Goal: Information Seeking & Learning: Learn about a topic

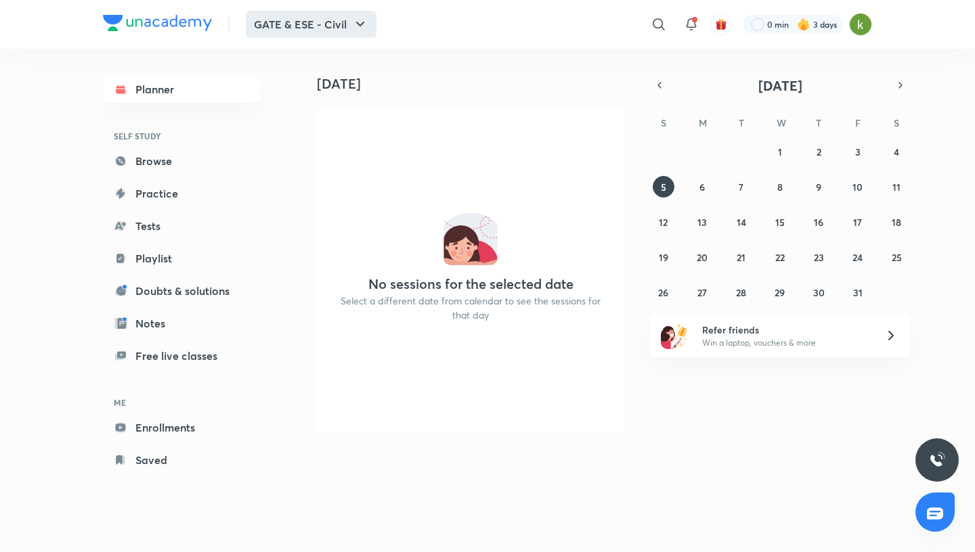
click at [340, 32] on button "GATE & ESE - Civil" at bounding box center [311, 24] width 131 height 27
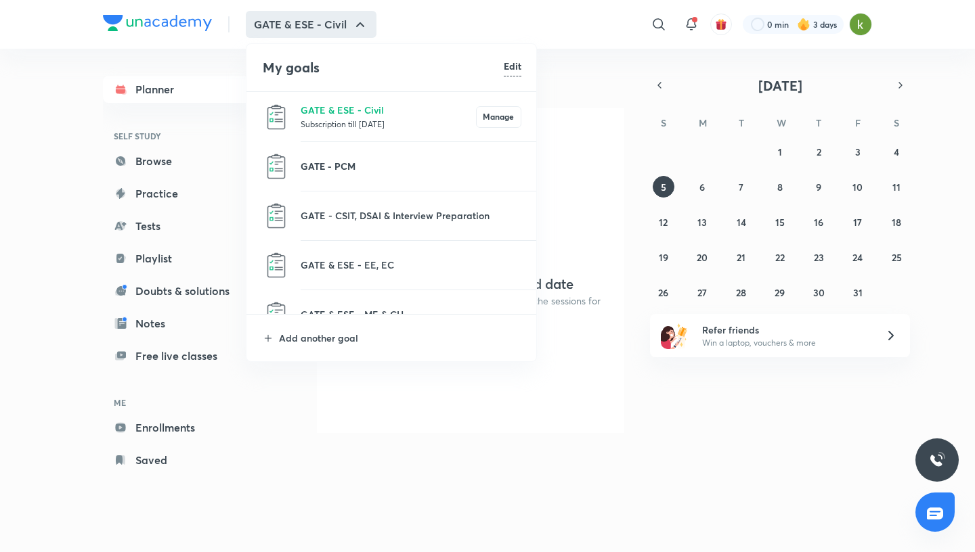
click at [332, 165] on p "GATE - PCM" at bounding box center [411, 166] width 221 height 14
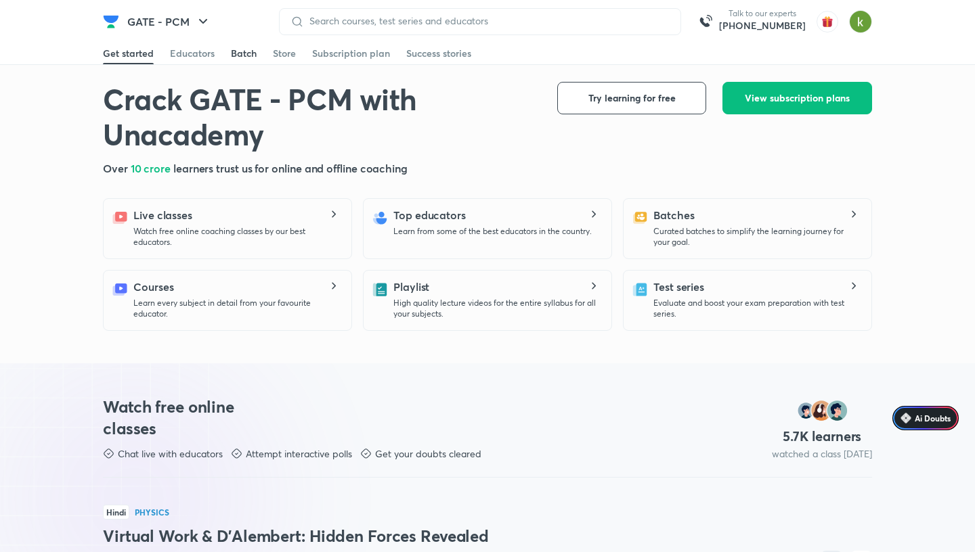
click at [253, 59] on div "Batch" at bounding box center [244, 54] width 26 height 14
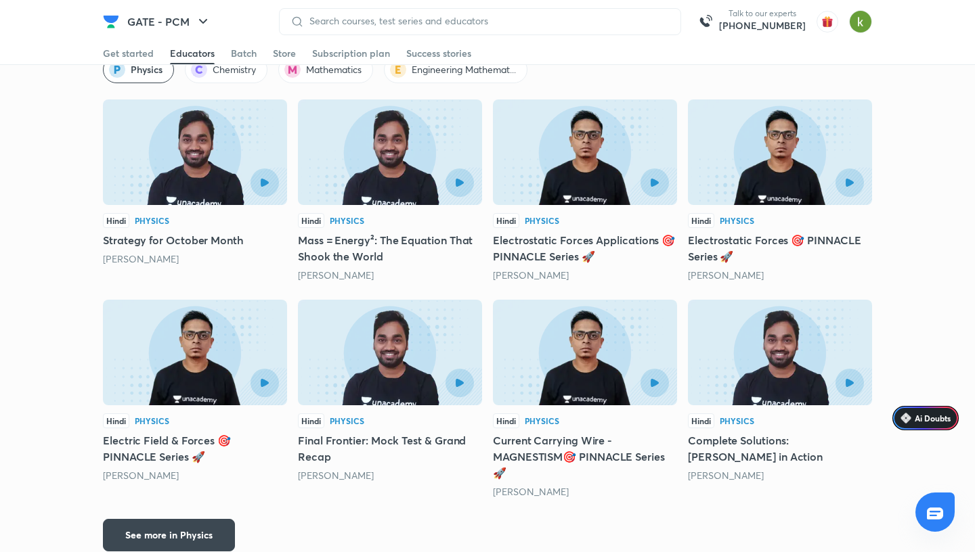
scroll to position [1216, 0]
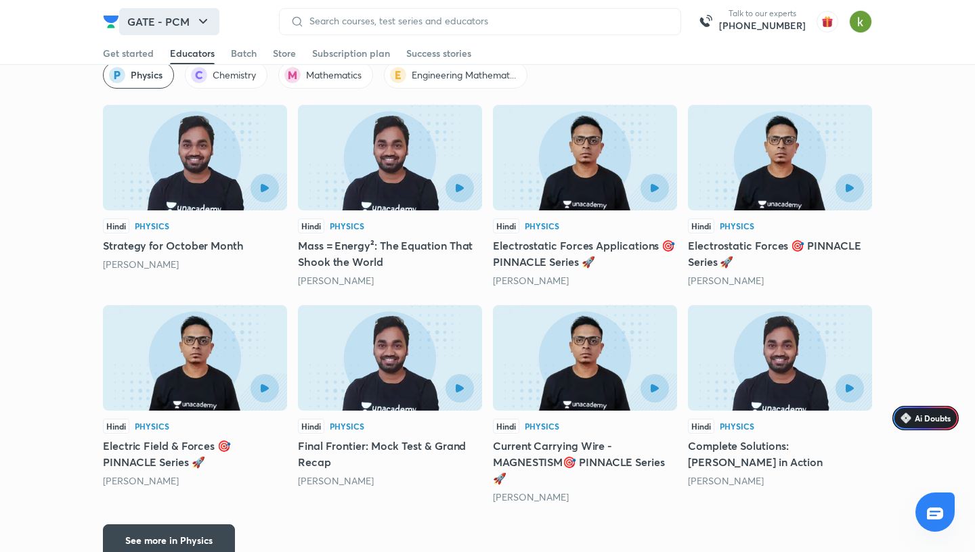
click at [160, 24] on button "GATE - PCM" at bounding box center [169, 21] width 100 height 27
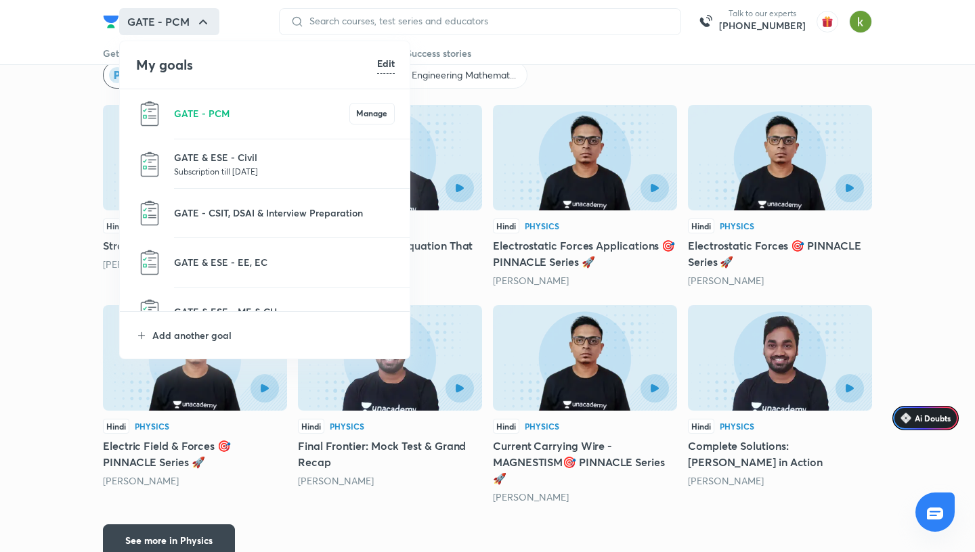
click at [212, 171] on p "Subscription till 27 Feb 2027" at bounding box center [284, 171] width 221 height 14
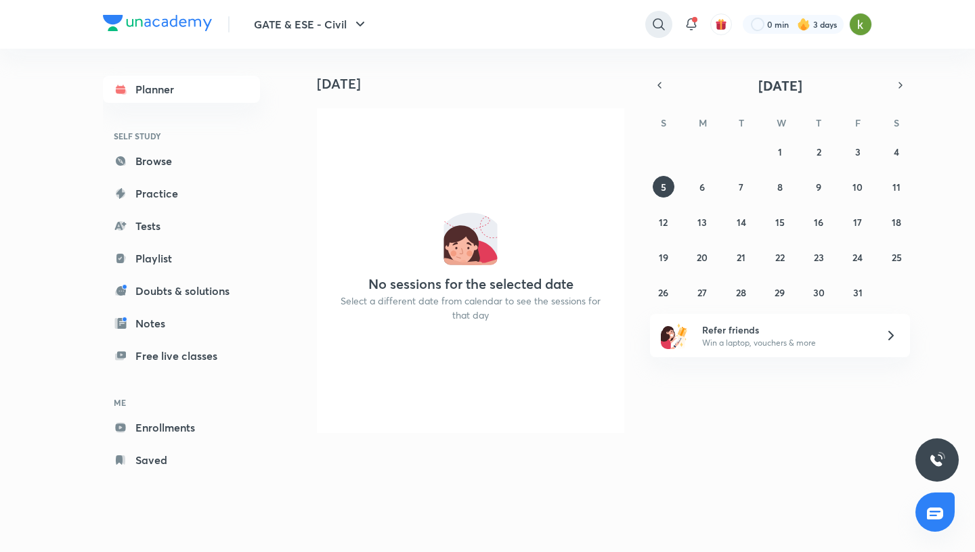
click at [653, 26] on icon at bounding box center [658, 24] width 16 height 16
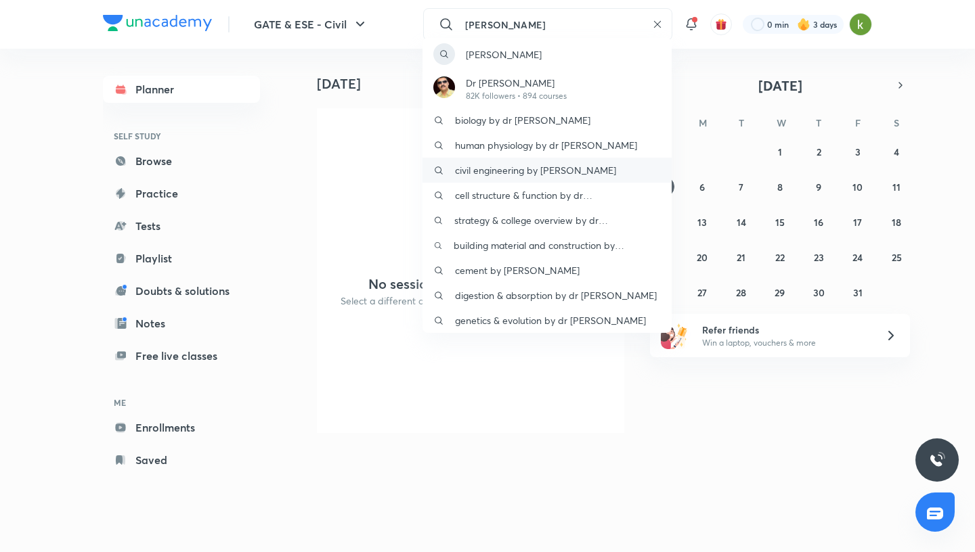
type input "praveen kumar"
click at [561, 177] on p "civil engineering by praveen kumar" at bounding box center [535, 170] width 161 height 14
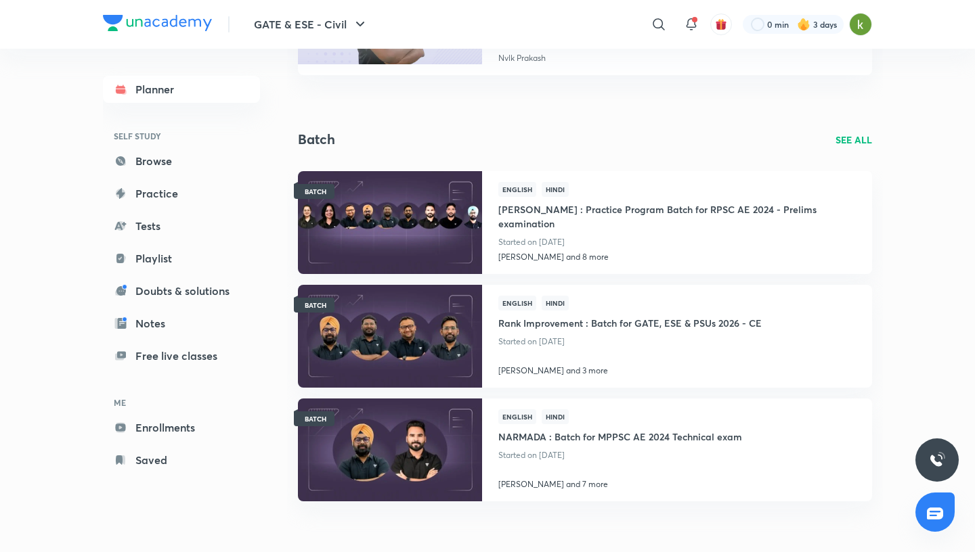
scroll to position [441, 0]
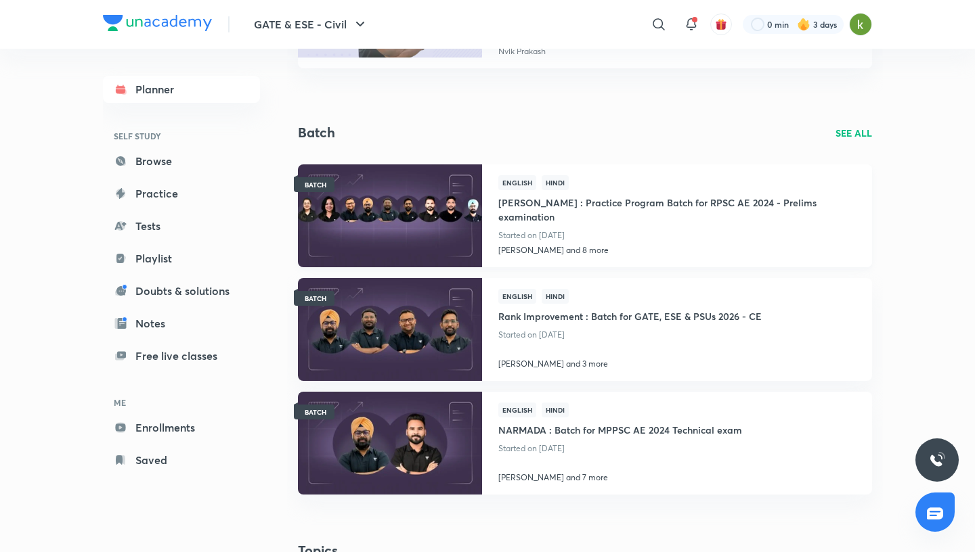
click at [451, 238] on img at bounding box center [389, 215] width 187 height 105
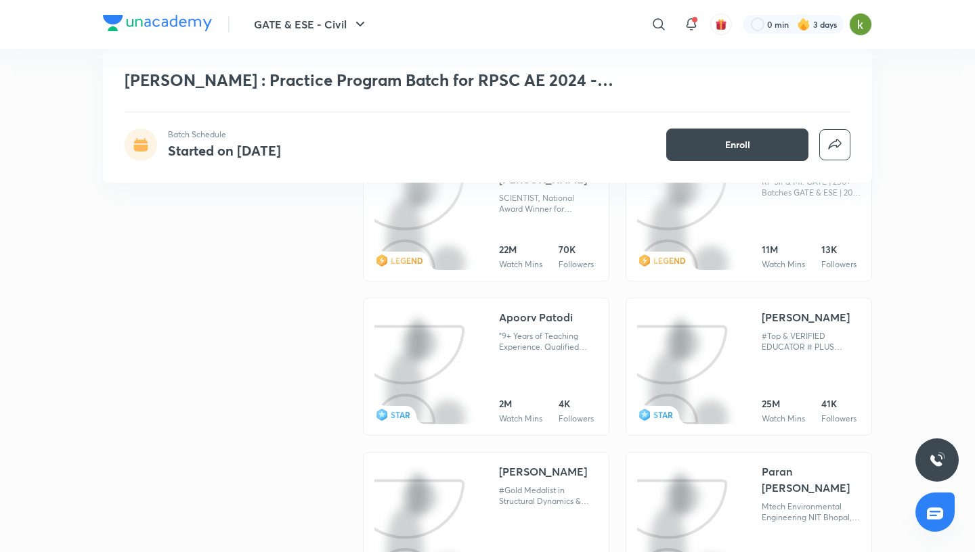
scroll to position [586, 0]
click at [774, 315] on div "[PERSON_NAME]" at bounding box center [806, 317] width 88 height 16
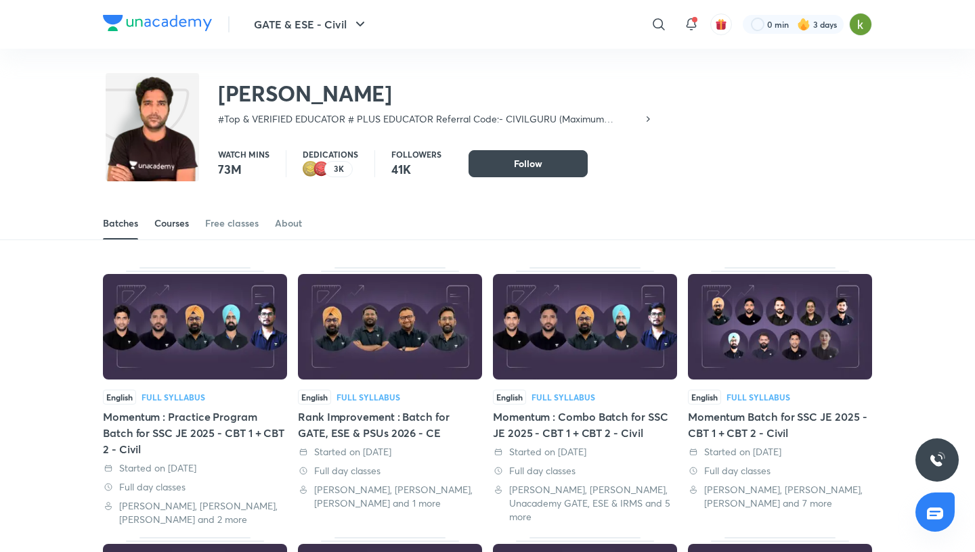
click at [187, 223] on div "Courses" at bounding box center [171, 224] width 35 height 14
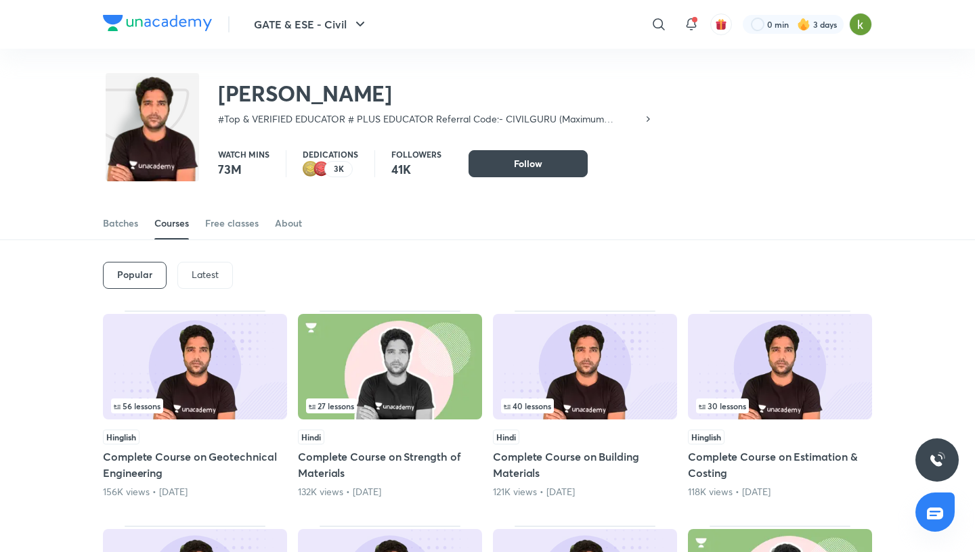
click at [211, 268] on div "Latest" at bounding box center [205, 275] width 56 height 27
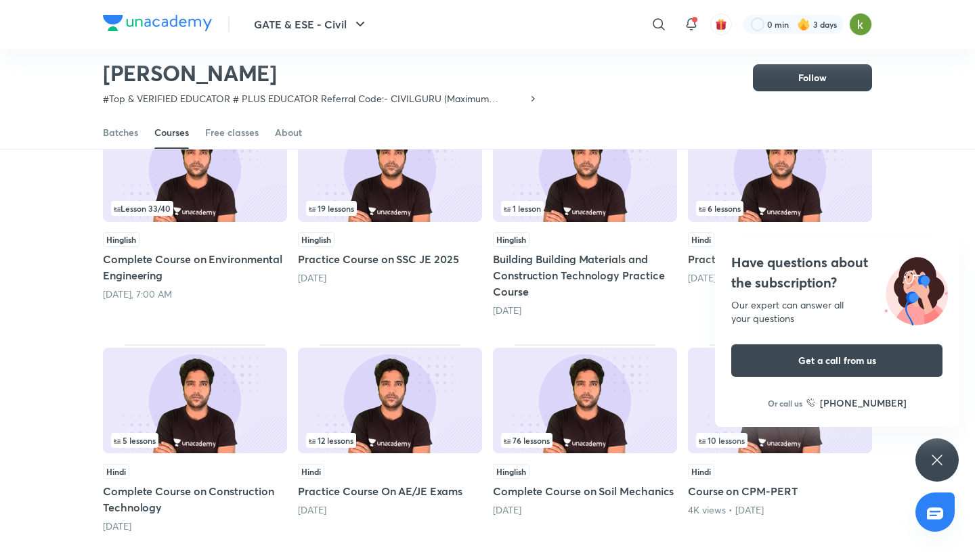
scroll to position [166, 0]
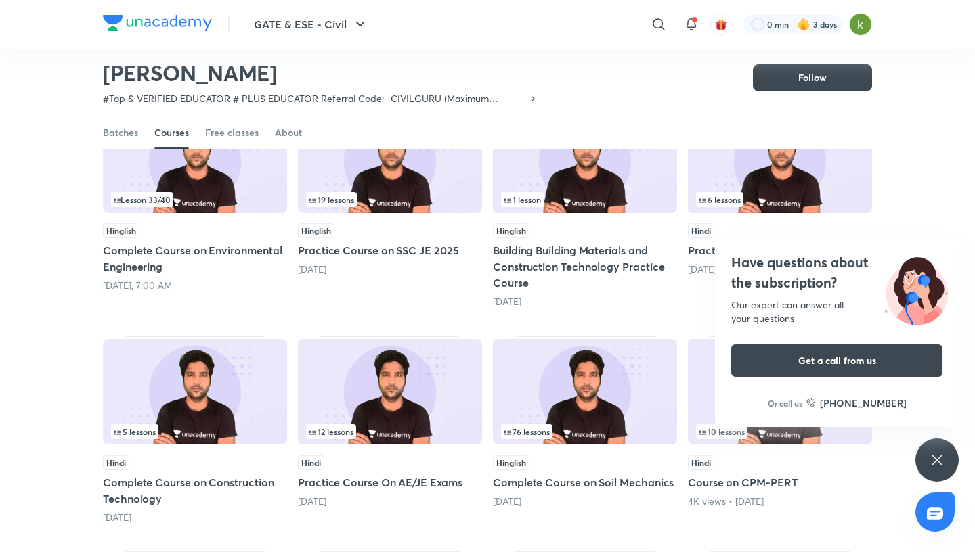
click at [937, 451] on div "Have questions about the subscription? Our expert can answer all your questions…" at bounding box center [936, 460] width 43 height 43
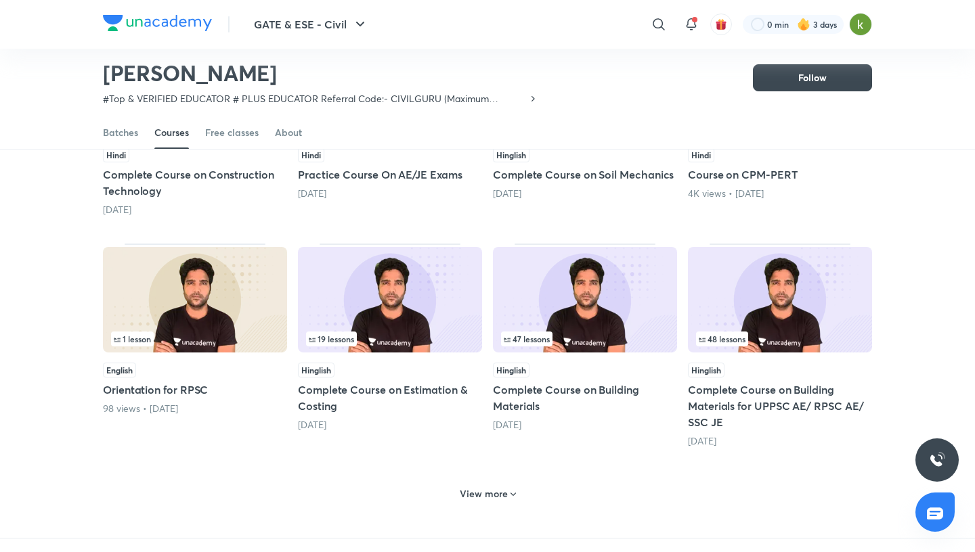
scroll to position [478, 0]
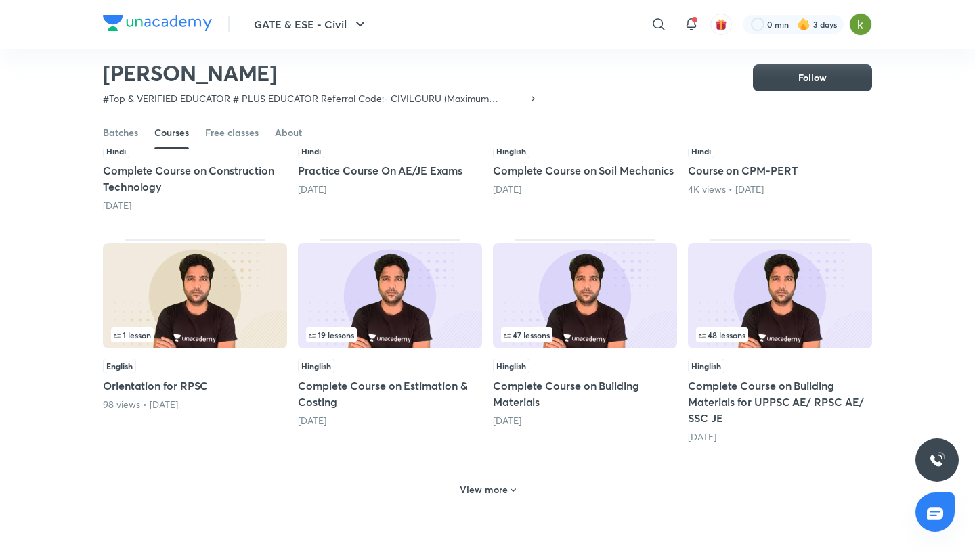
click at [607, 311] on img at bounding box center [585, 296] width 184 height 106
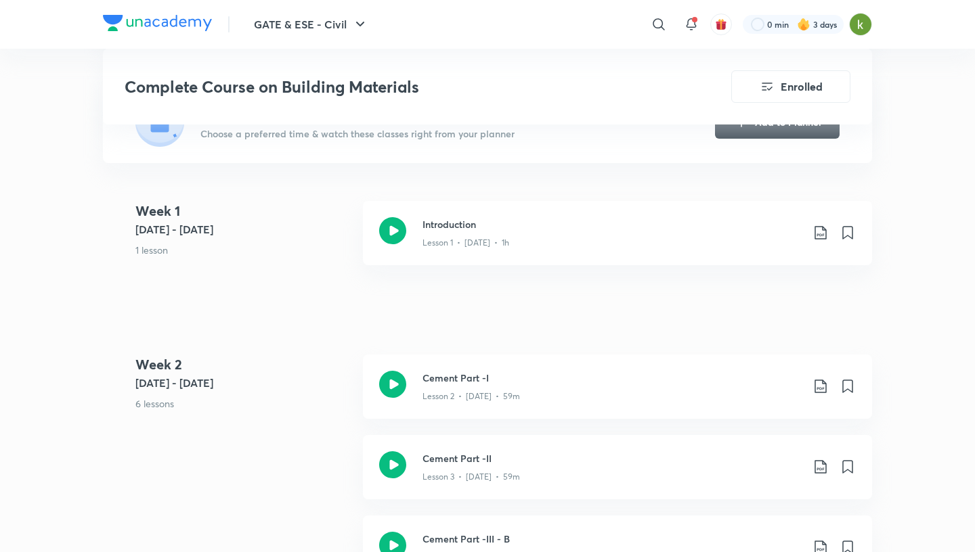
scroll to position [340, 0]
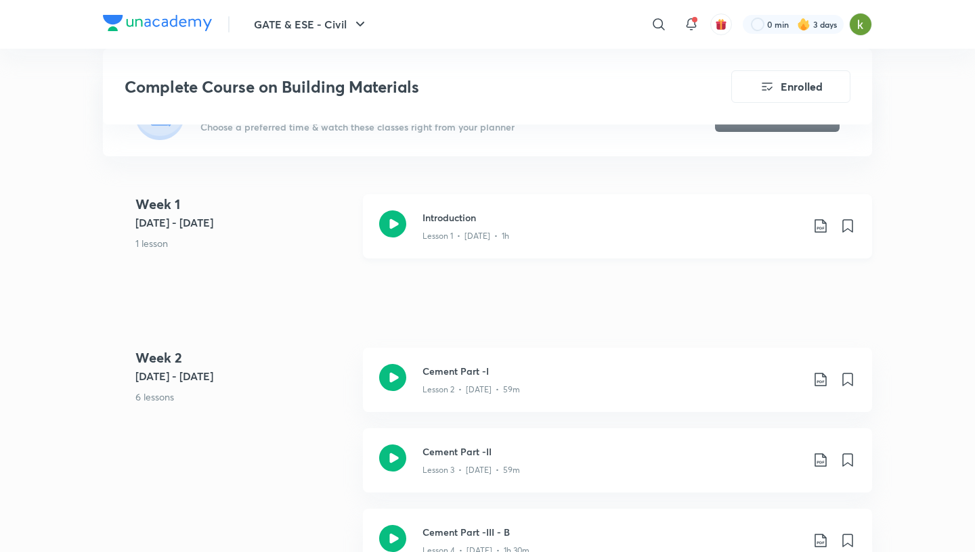
click at [391, 221] on icon at bounding box center [392, 224] width 27 height 27
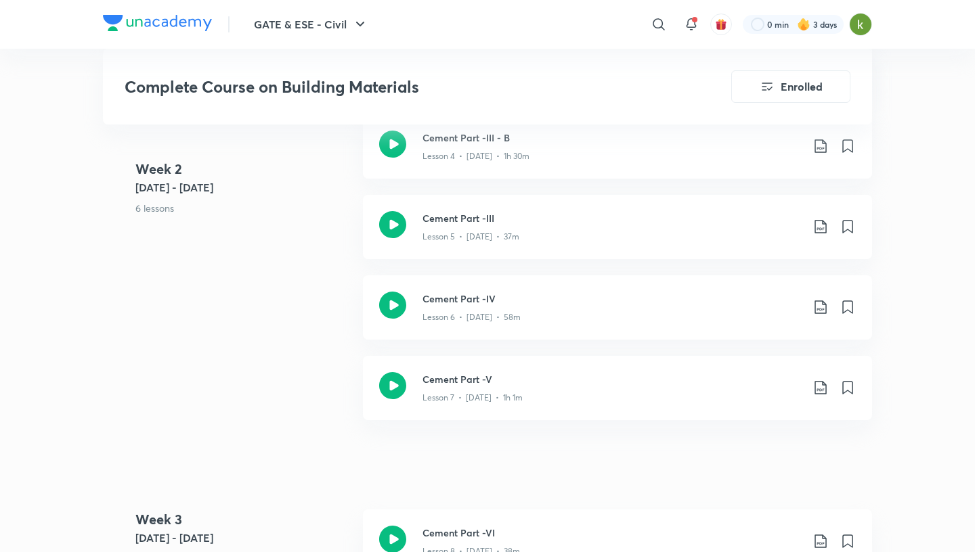
scroll to position [736, 0]
